Goal: Information Seeking & Learning: Compare options

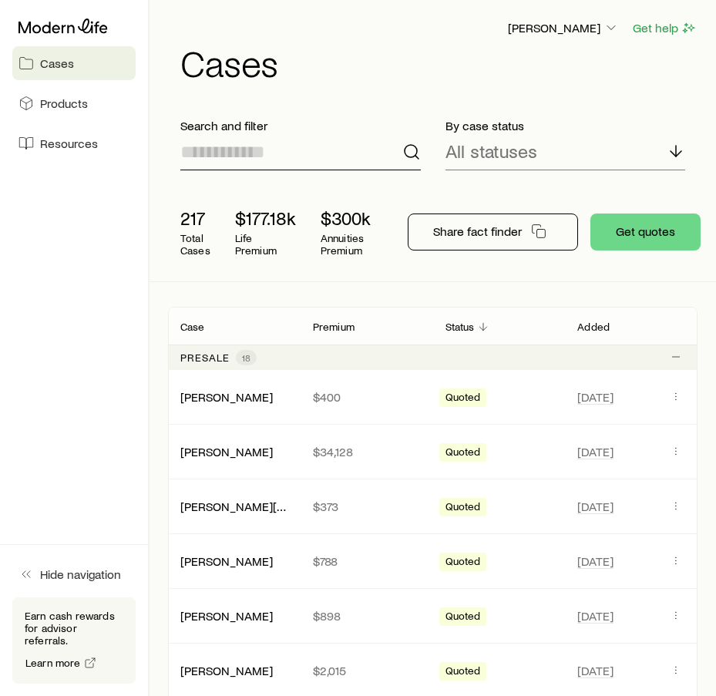
click at [273, 157] on input at bounding box center [300, 151] width 241 height 37
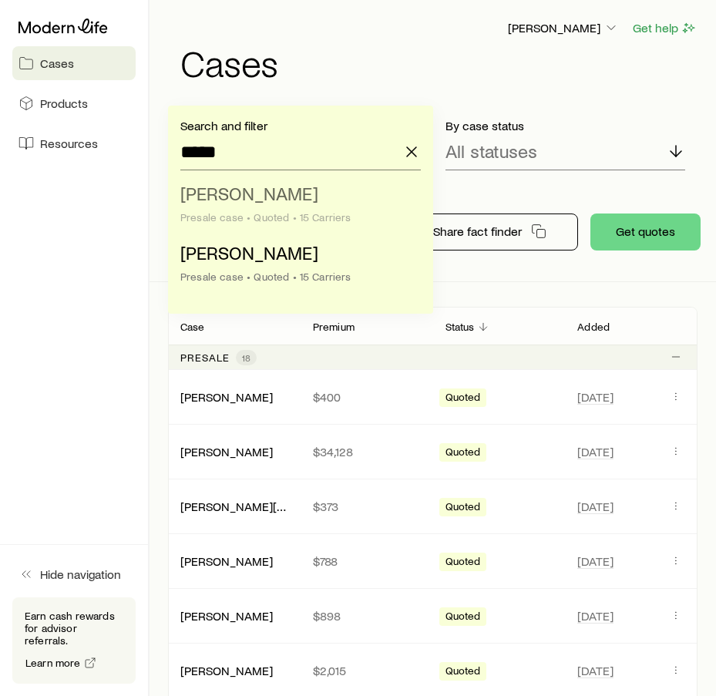
click at [278, 199] on span "[PERSON_NAME]" at bounding box center [249, 193] width 138 height 22
type input "**********"
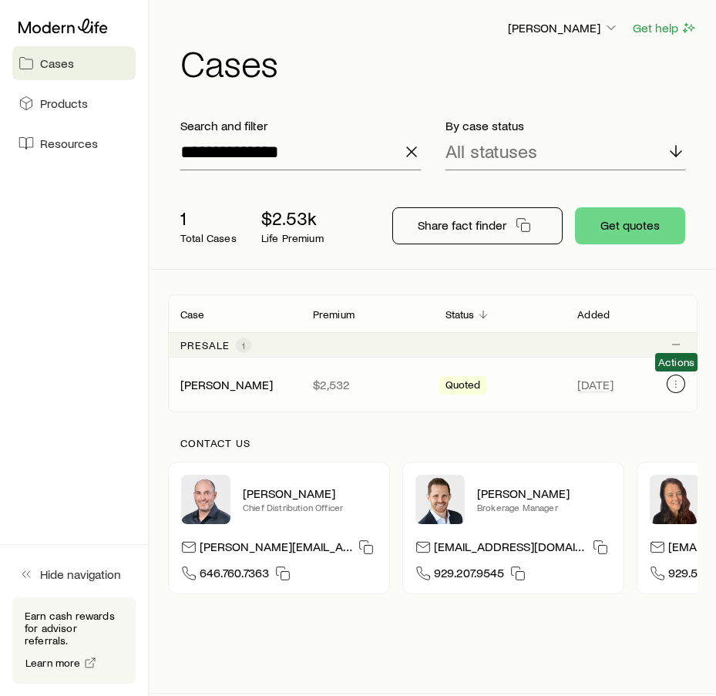
click at [681, 384] on icon "Client cases" at bounding box center [676, 384] width 12 height 12
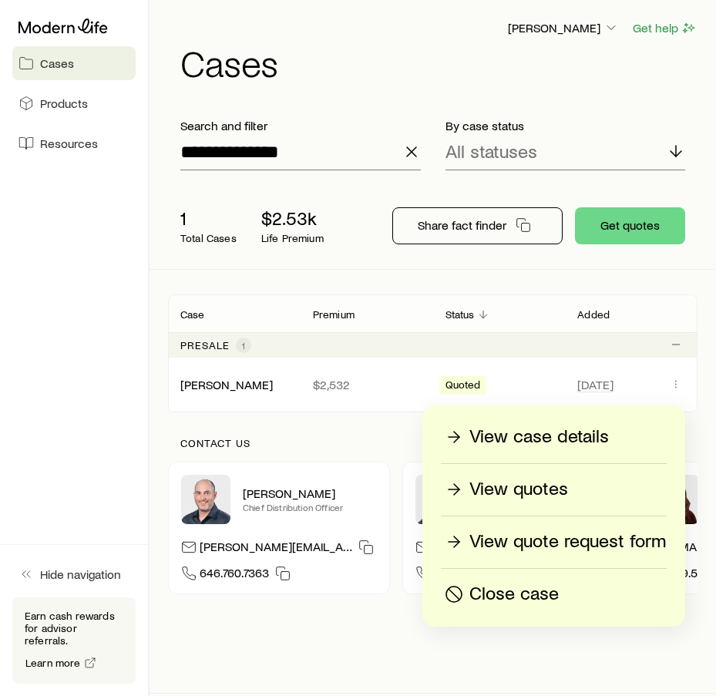
click at [556, 499] on p "View quotes" at bounding box center [519, 489] width 99 height 25
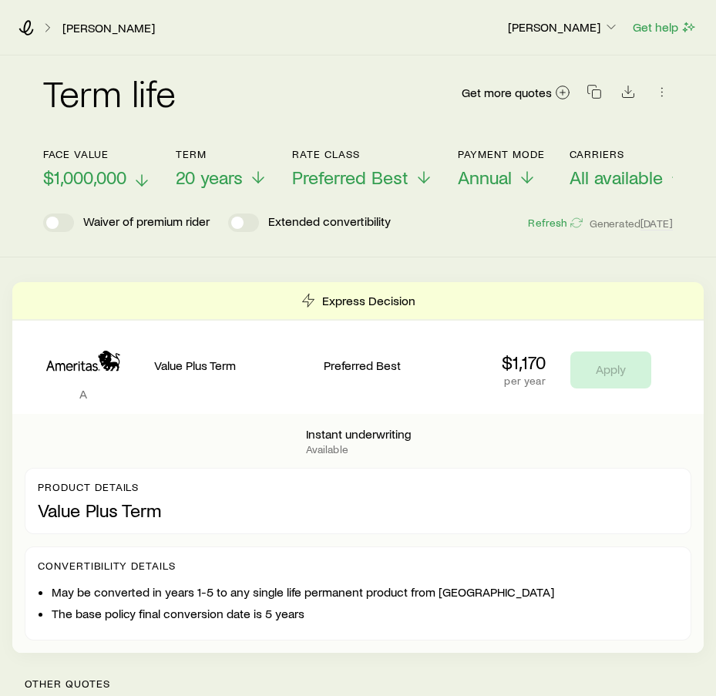
click at [103, 172] on span "$1,000,000" at bounding box center [84, 178] width 83 height 22
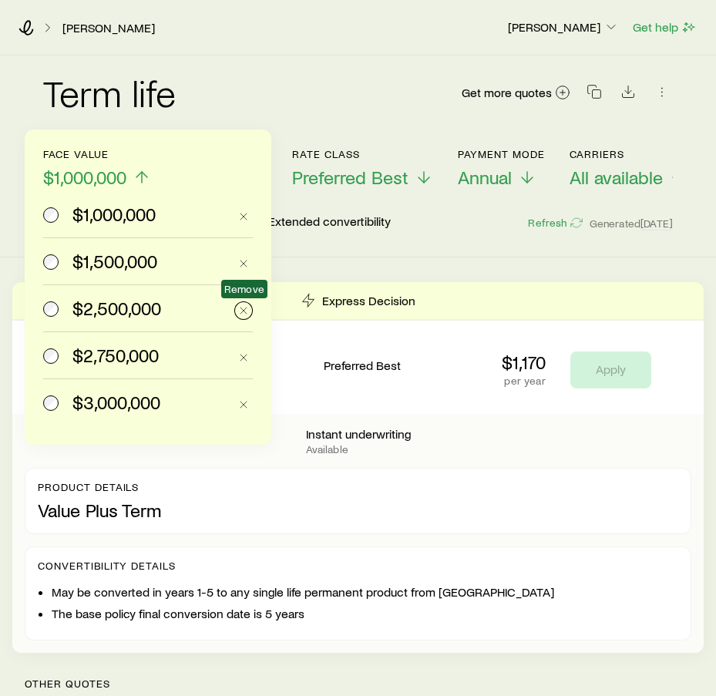
click at [249, 309] on icon "button" at bounding box center [243, 311] width 12 height 12
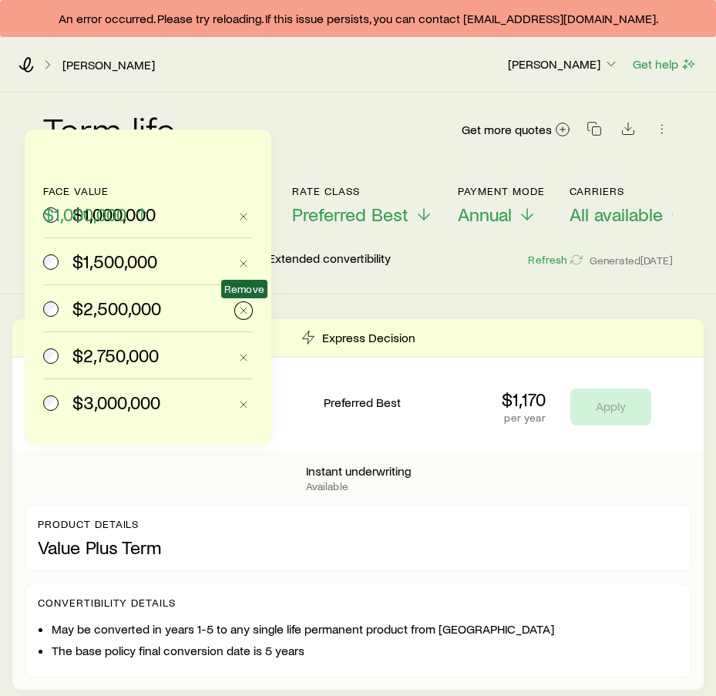
click at [245, 312] on icon "button" at bounding box center [243, 311] width 12 height 12
click at [245, 312] on line "button" at bounding box center [244, 311] width 6 height 6
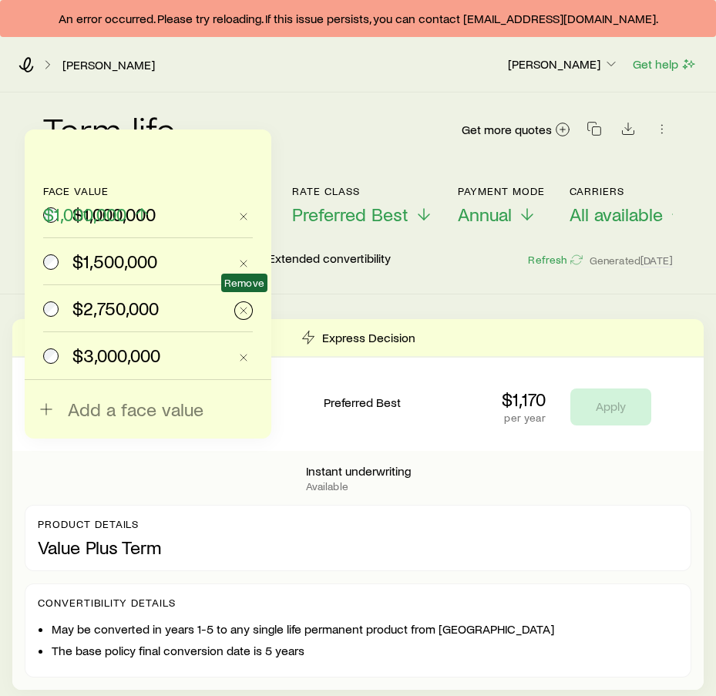
click at [245, 312] on line "button" at bounding box center [244, 311] width 6 height 6
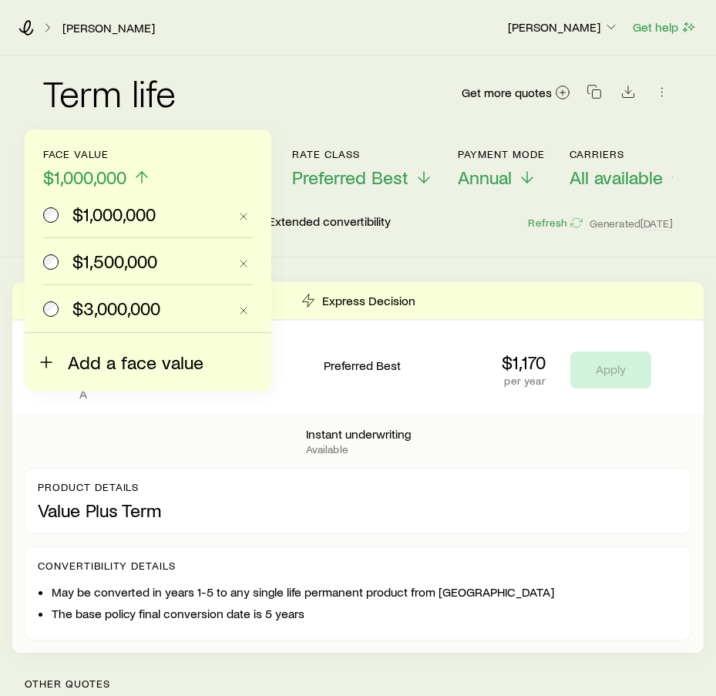
click at [139, 352] on span "Add a face value" at bounding box center [136, 363] width 136 height 22
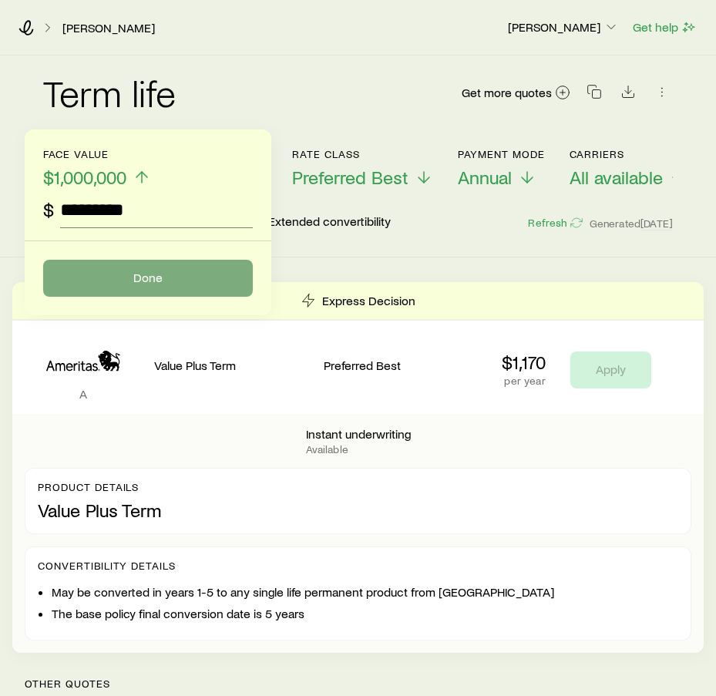
type input "*********"
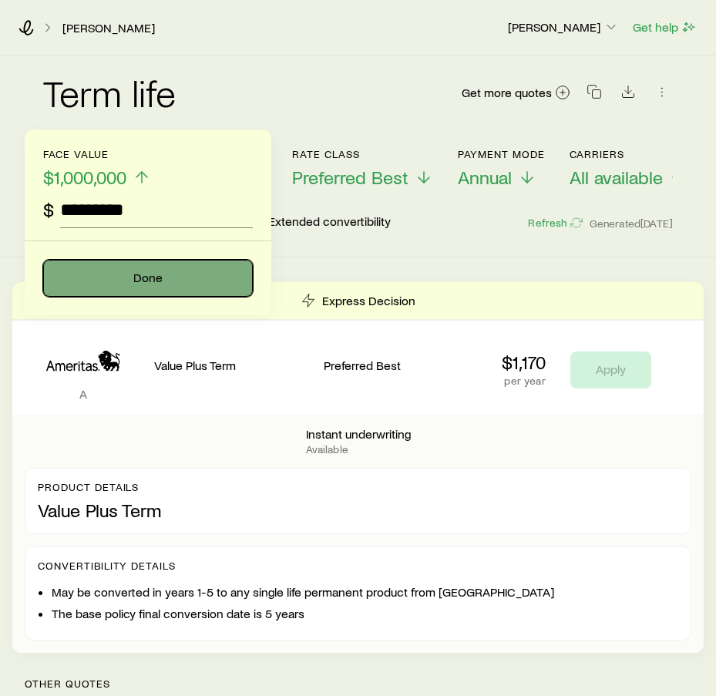
click at [177, 280] on button "Done" at bounding box center [148, 278] width 210 height 37
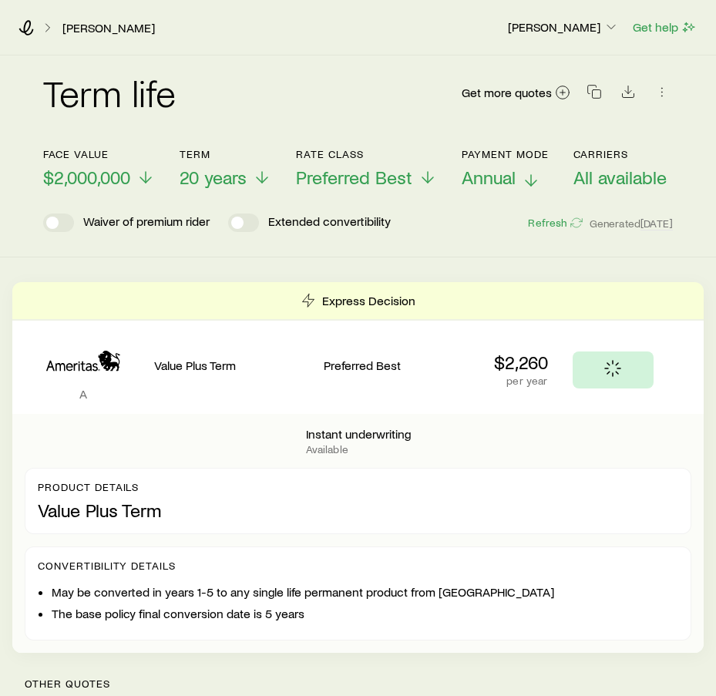
click at [490, 167] on span "Annual" at bounding box center [489, 178] width 54 height 22
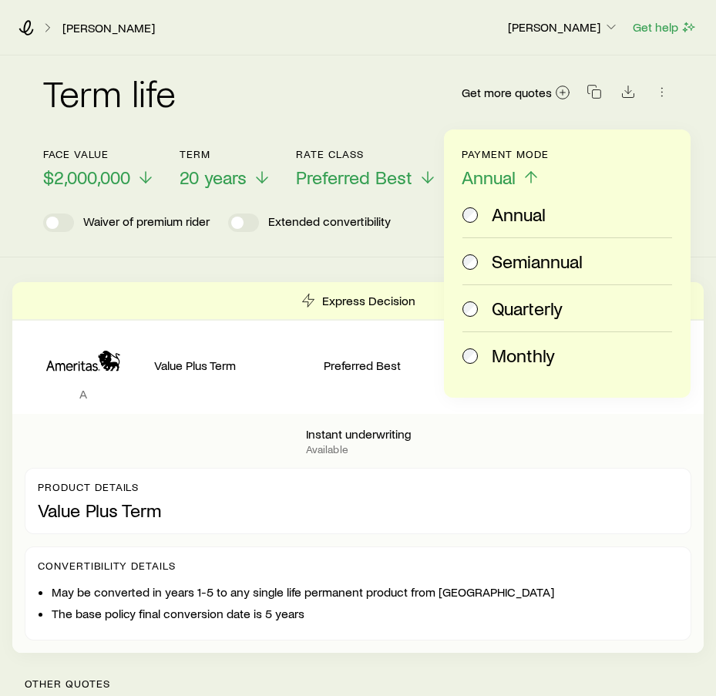
click at [505, 349] on span "Monthly" at bounding box center [523, 356] width 63 height 22
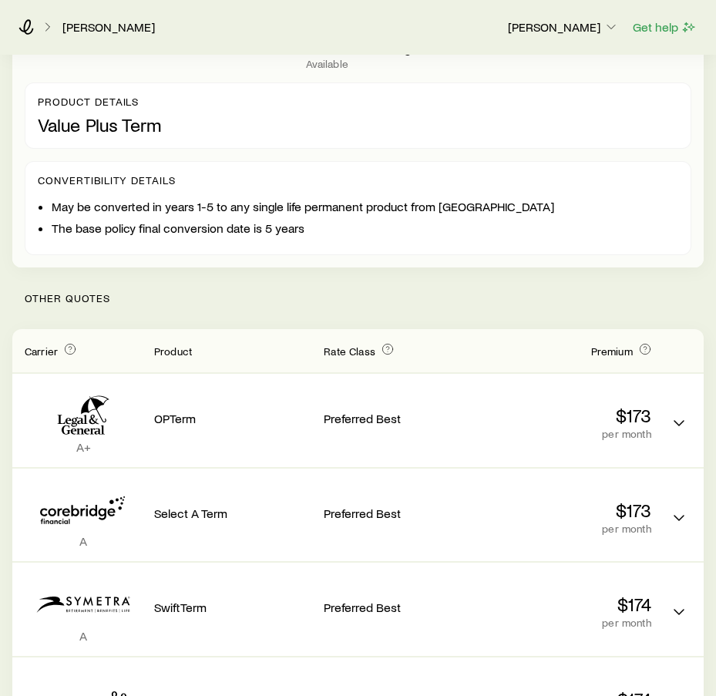
scroll to position [386, 0]
click at [318, 301] on p "Other Quotes" at bounding box center [358, 298] width 692 height 62
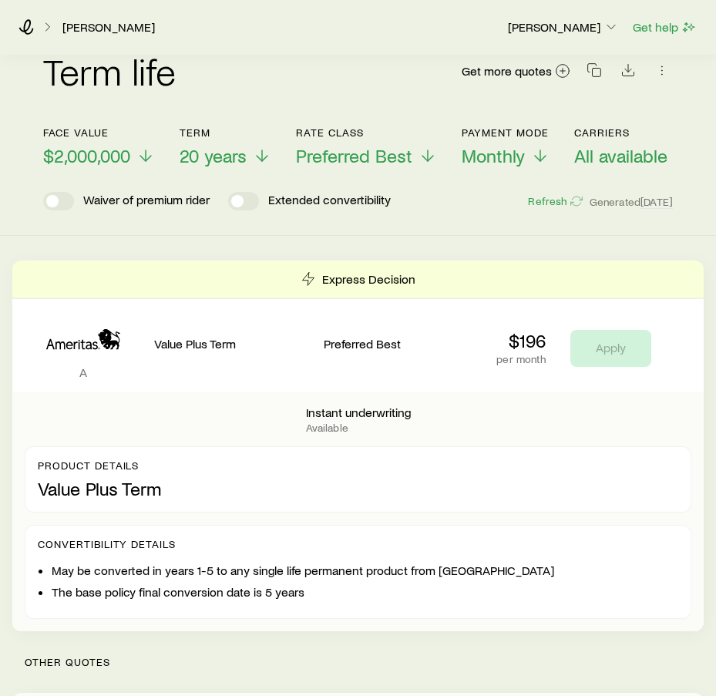
scroll to position [21, 0]
click at [196, 153] on span "20 years" at bounding box center [213, 157] width 67 height 22
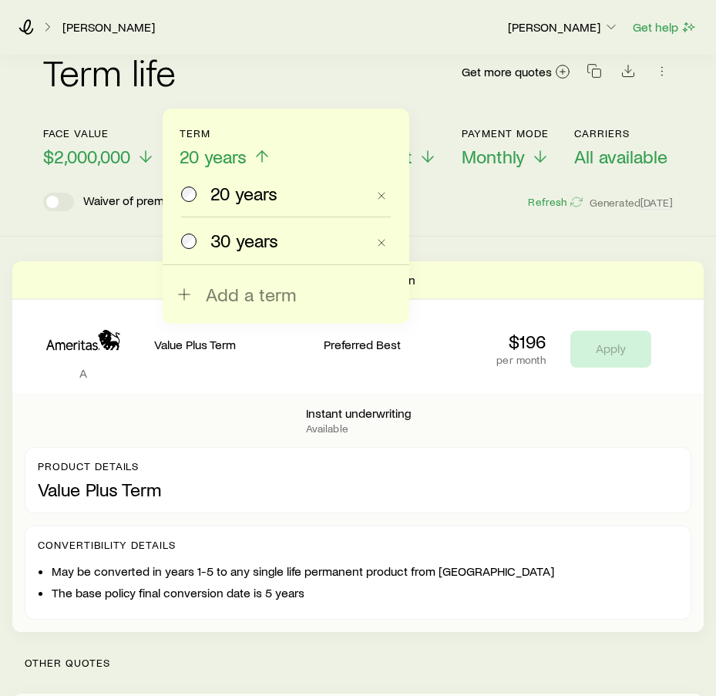
drag, startPoint x: 237, startPoint y: 251, endPoint x: 857, endPoint y: 493, distance: 665.6
click at [112, 154] on span "$2,000,000" at bounding box center [86, 157] width 87 height 22
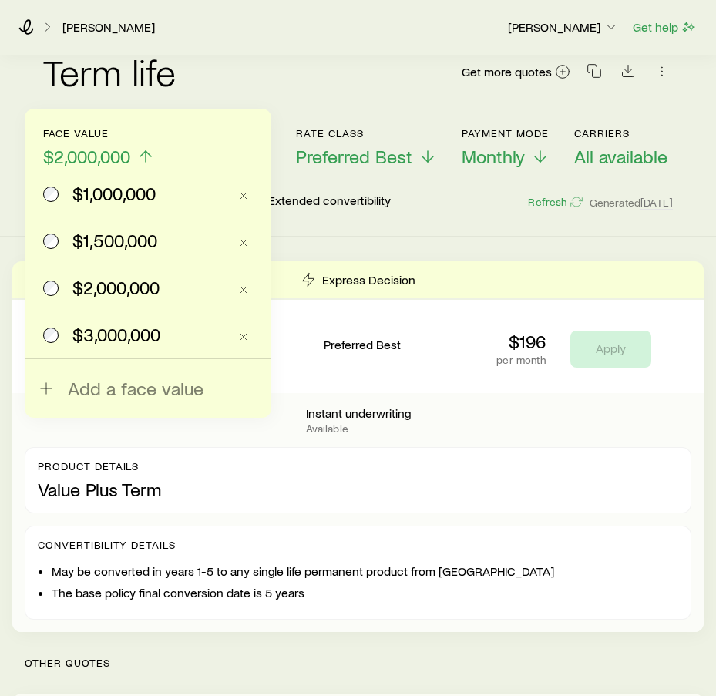
click at [103, 189] on span "$1,000,000" at bounding box center [113, 194] width 83 height 22
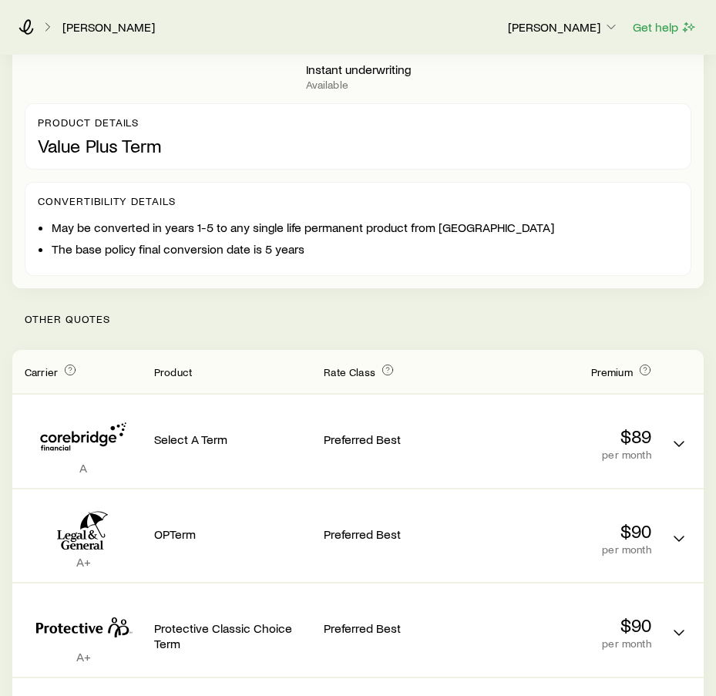
scroll to position [0, 0]
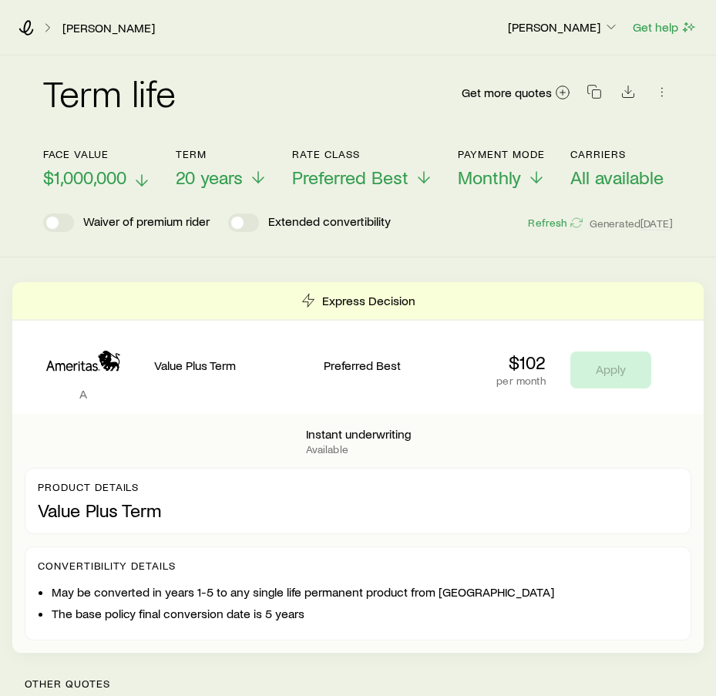
click at [117, 177] on span "$1,000,000" at bounding box center [84, 178] width 83 height 22
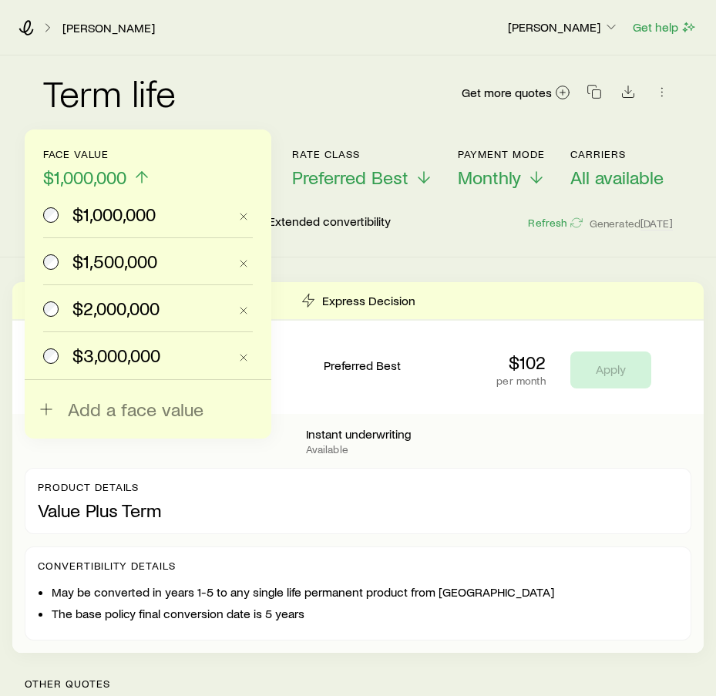
click at [108, 321] on label "$2,000,000" at bounding box center [135, 308] width 185 height 46
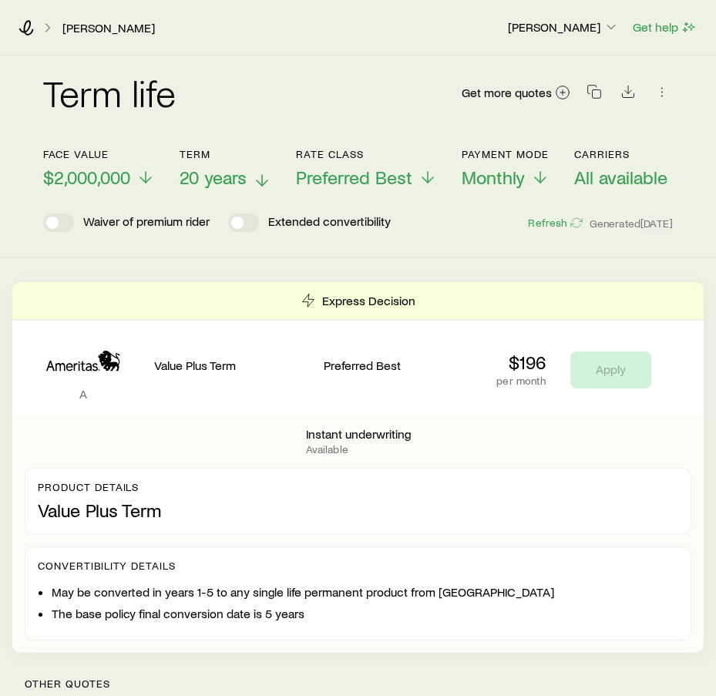
click at [219, 162] on button "Term 20 years" at bounding box center [226, 168] width 92 height 41
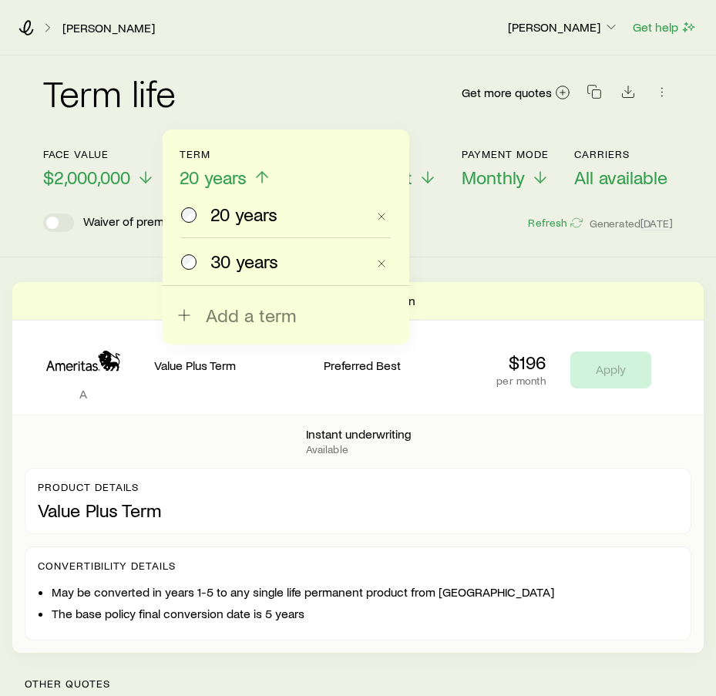
click at [197, 260] on span at bounding box center [189, 262] width 17 height 22
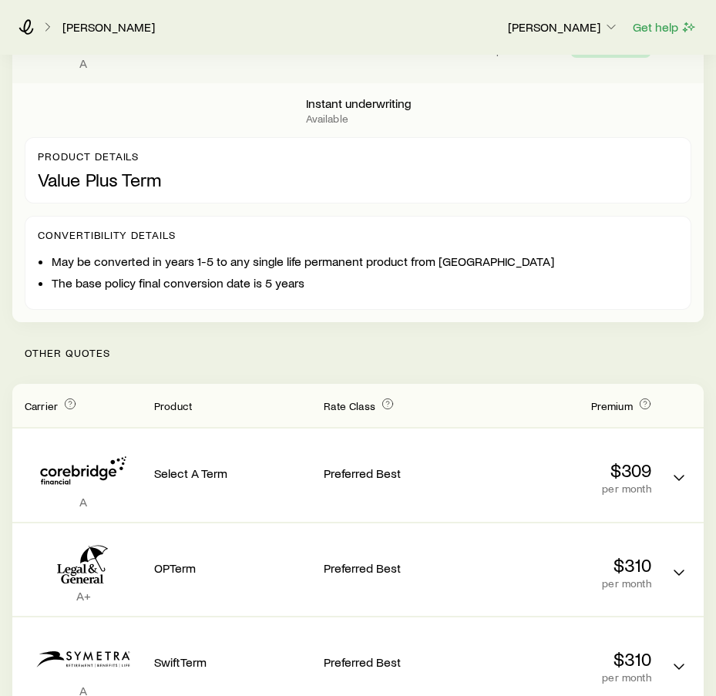
scroll to position [333, 0]
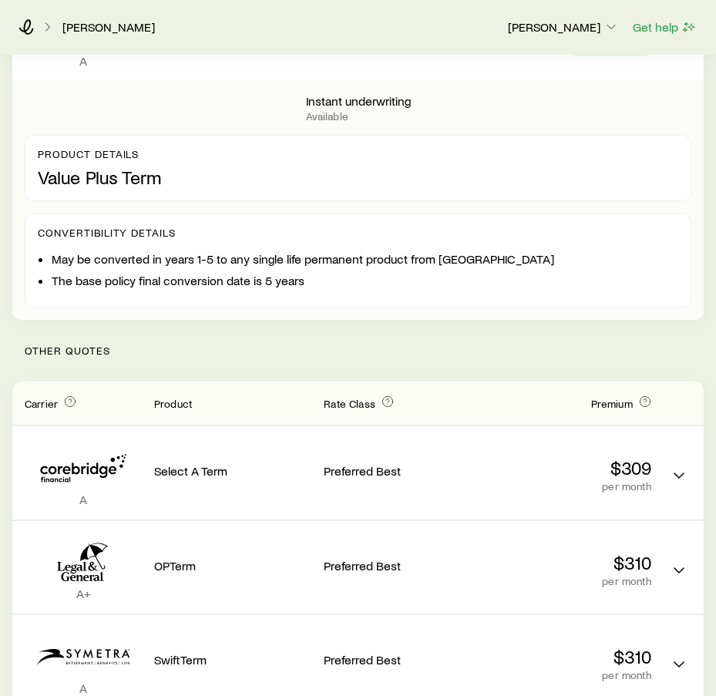
click at [295, 373] on p "Other Quotes" at bounding box center [358, 351] width 692 height 62
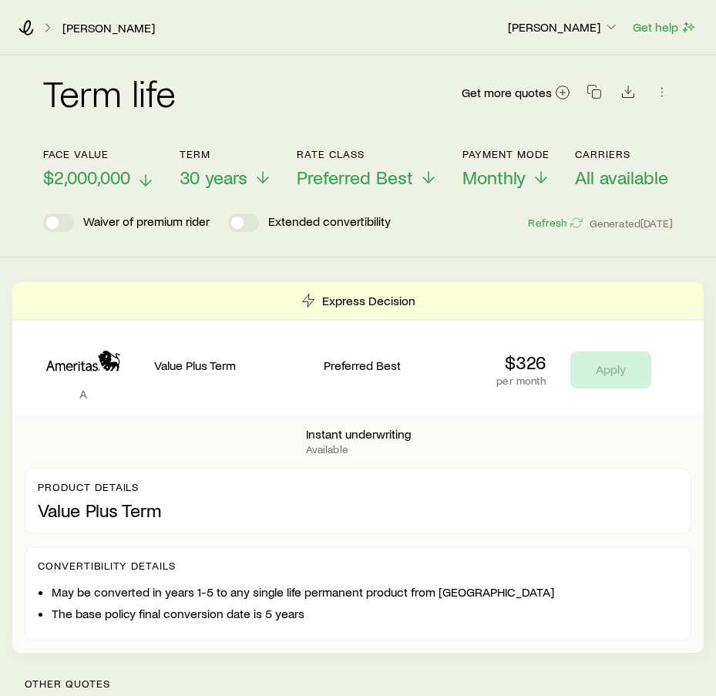
click at [114, 185] on span "$2,000,000" at bounding box center [86, 178] width 87 height 22
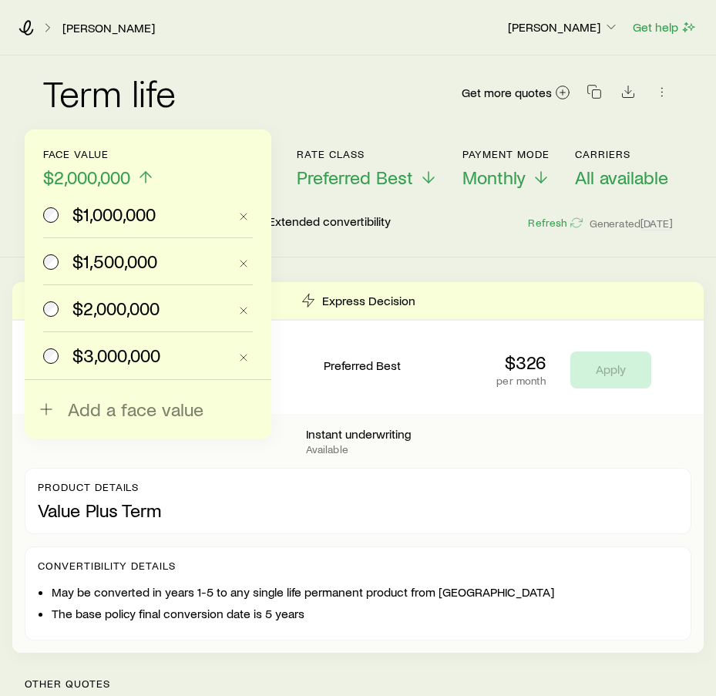
click at [101, 221] on span "$1,000,000" at bounding box center [113, 215] width 83 height 22
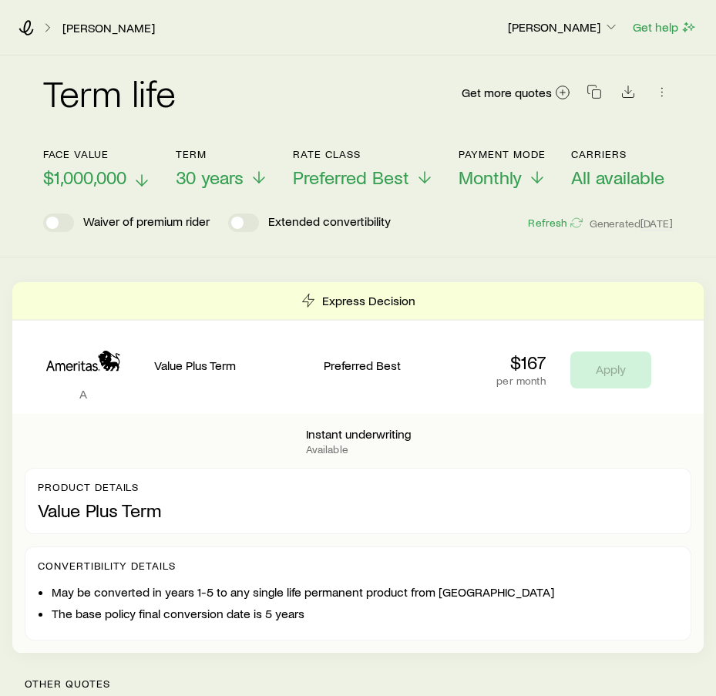
click at [93, 166] on button "Face value $1,000,000" at bounding box center [97, 168] width 108 height 41
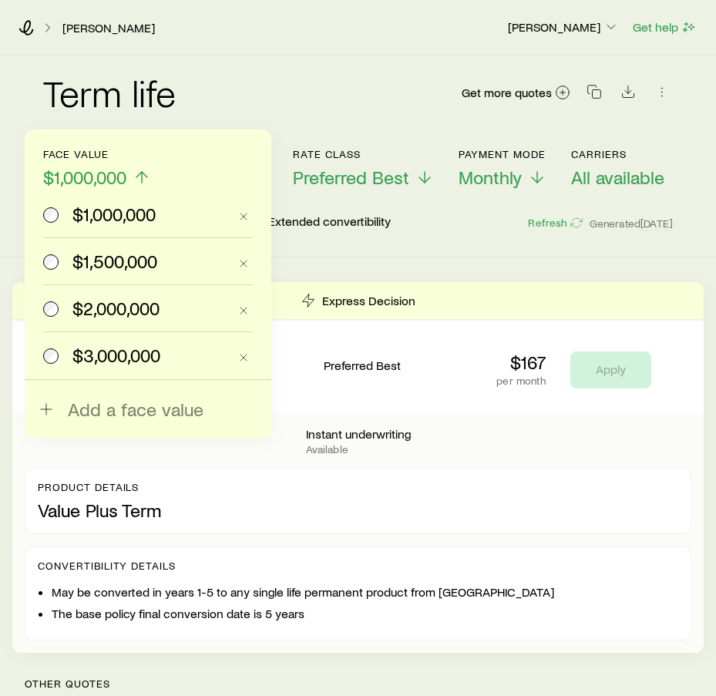
click at [150, 265] on span "$1,500,000" at bounding box center [114, 262] width 85 height 22
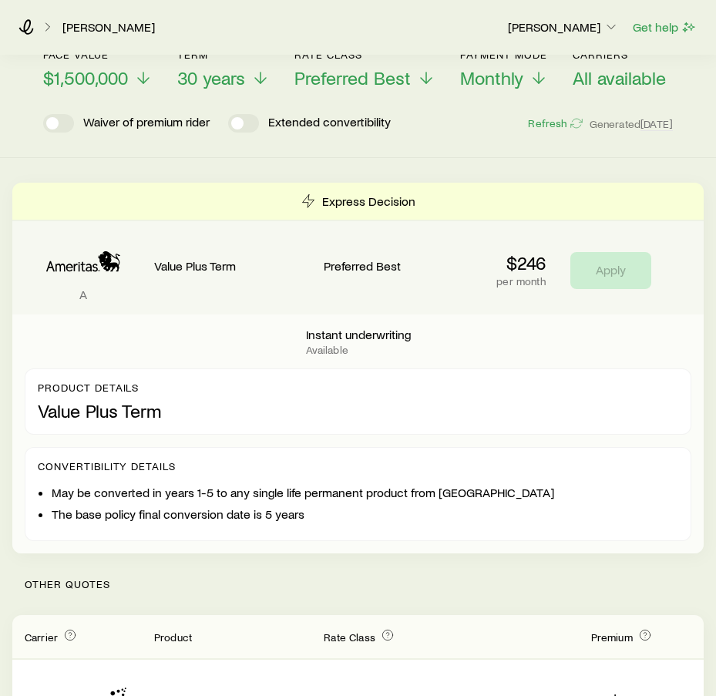
scroll to position [99, 0]
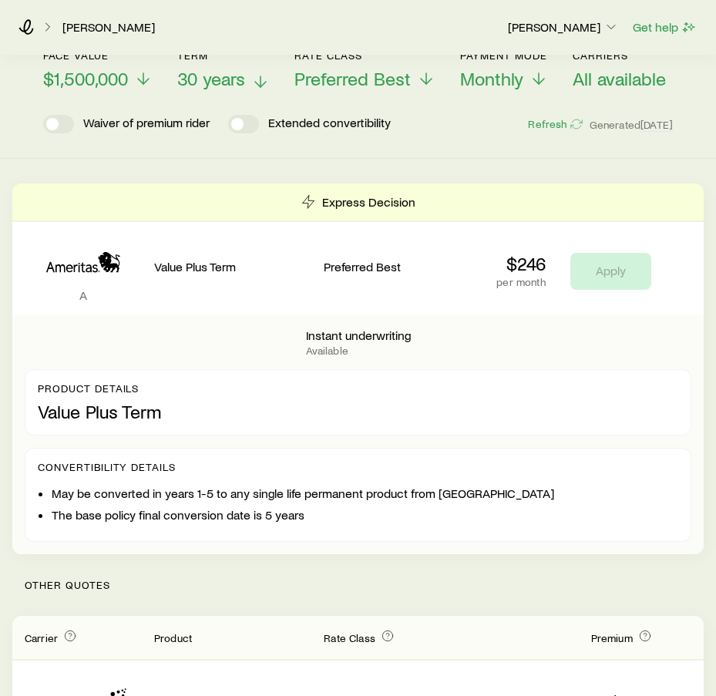
click at [237, 76] on span "30 years" at bounding box center [211, 79] width 68 height 22
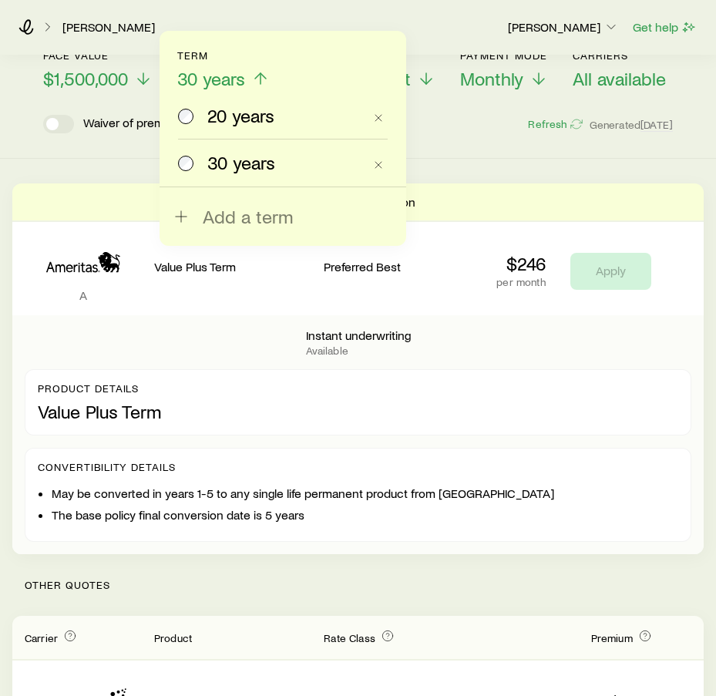
click at [242, 120] on span "20 years" at bounding box center [240, 116] width 67 height 22
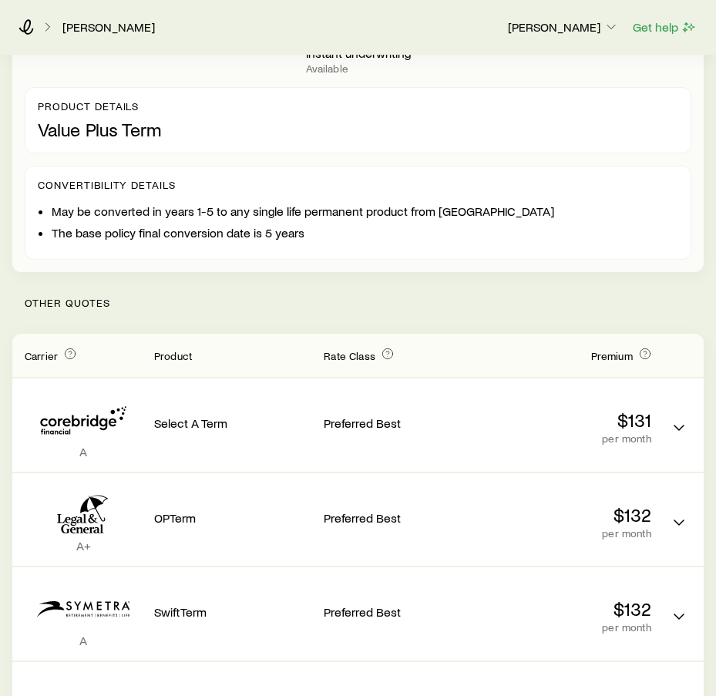
scroll to position [385, 0]
